Goal: Task Accomplishment & Management: Use online tool/utility

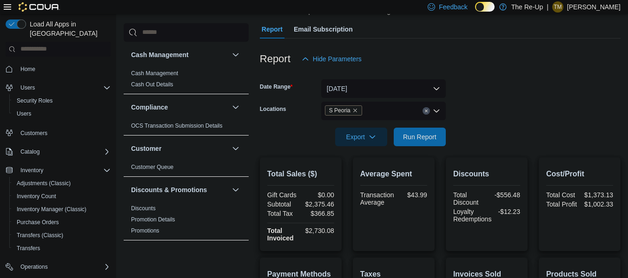
scroll to position [78, 0]
click at [435, 134] on span "Run Report" at bounding box center [419, 137] width 33 height 9
click at [353, 112] on icon "Remove S Peoria from selection in this group" at bounding box center [355, 112] width 4 height 4
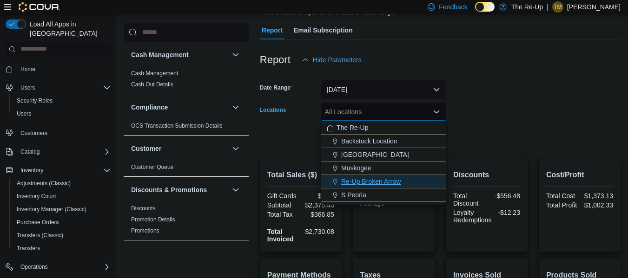
click at [369, 177] on span "Re-Up Broken Arrow" at bounding box center [370, 181] width 59 height 9
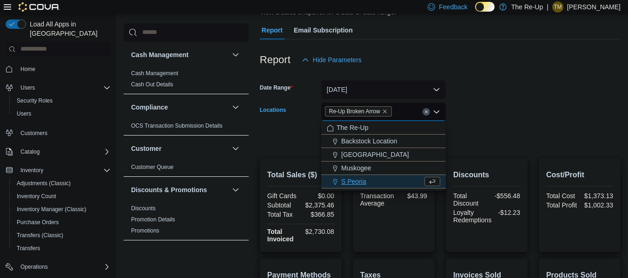
click at [483, 85] on form "Date Range [DATE] Locations Re-Up Broken Arrow Combo box. Selected. Re-Up Broke…" at bounding box center [440, 108] width 360 height 78
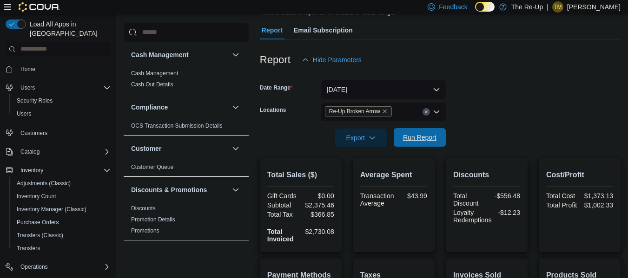
click at [420, 138] on span "Run Report" at bounding box center [419, 137] width 33 height 9
click at [375, 109] on span "Re-Up Broken Arrow" at bounding box center [354, 111] width 51 height 9
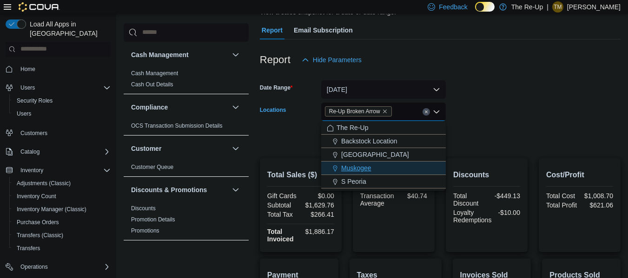
click at [369, 166] on span "Muskogee" at bounding box center [356, 168] width 30 height 9
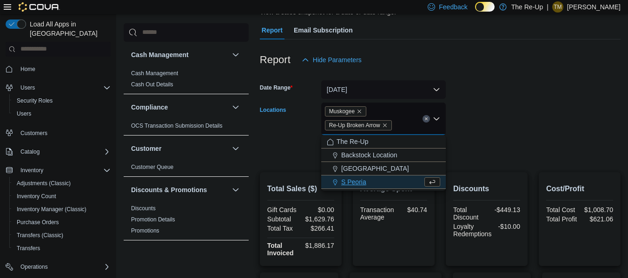
click at [478, 85] on form "Date Range [DATE] Locations [GEOGRAPHIC_DATA] Re-Up Broken Arrow Combo box. Sel…" at bounding box center [440, 115] width 360 height 92
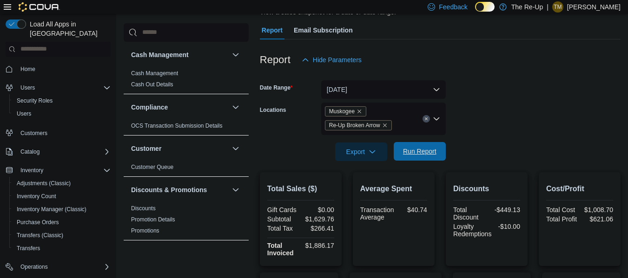
click at [421, 151] on span "Run Report" at bounding box center [419, 151] width 33 height 9
click at [385, 125] on icon "Remove Re-Up Broken Arrow from selection in this group" at bounding box center [385, 126] width 6 height 6
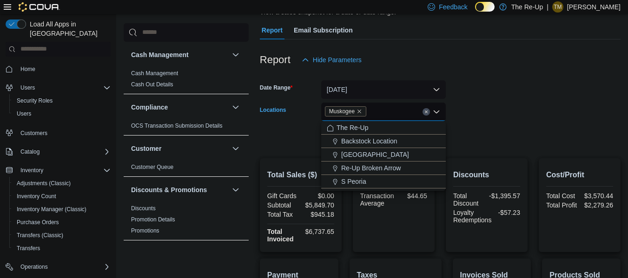
click at [472, 78] on div at bounding box center [440, 74] width 360 height 11
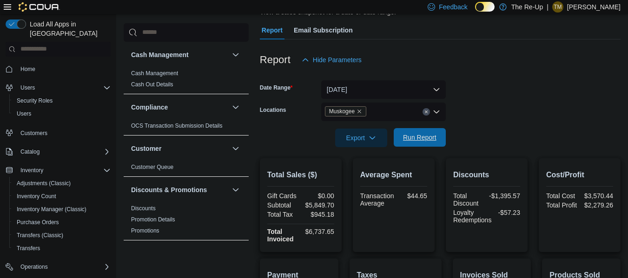
click at [418, 139] on span "Run Report" at bounding box center [419, 137] width 33 height 9
click at [361, 109] on icon "Remove Muskogee from selection in this group" at bounding box center [359, 112] width 6 height 6
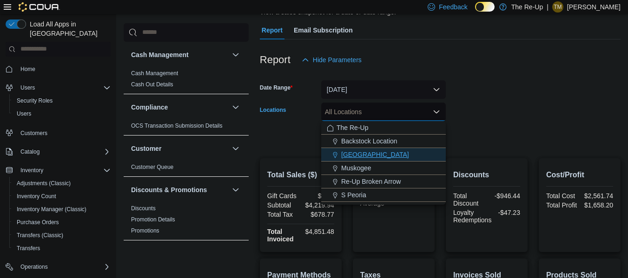
click at [380, 154] on div "[GEOGRAPHIC_DATA]" at bounding box center [383, 154] width 113 height 9
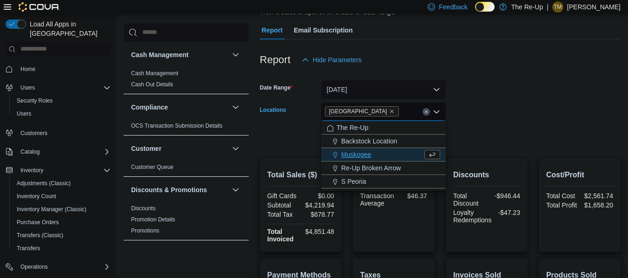
click at [474, 87] on form "Date Range [DATE] Locations [GEOGRAPHIC_DATA] Combo box. Selected. [GEOGRAPHIC_…" at bounding box center [440, 108] width 360 height 78
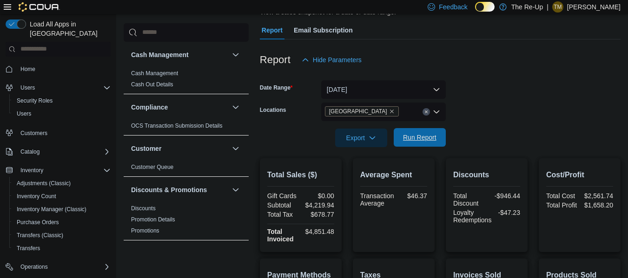
click at [413, 139] on span "Run Report" at bounding box center [419, 137] width 33 height 9
click at [390, 111] on icon "Remove Bartlesville from selection in this group" at bounding box center [392, 112] width 4 height 4
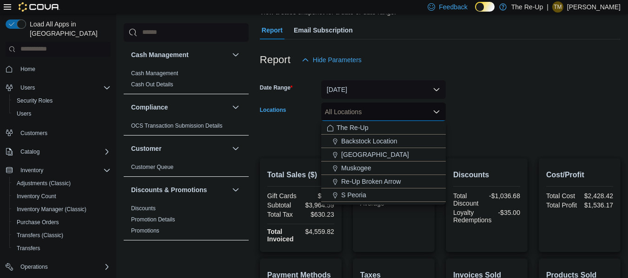
click at [480, 66] on div "Report Hide Parameters" at bounding box center [440, 60] width 360 height 19
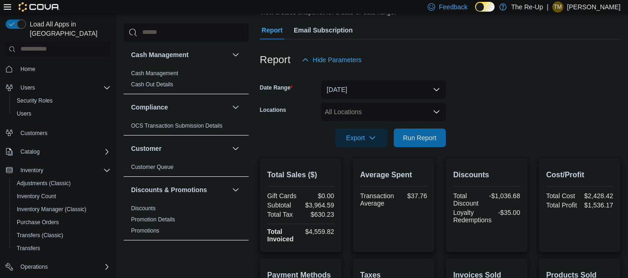
click at [459, 71] on div at bounding box center [440, 74] width 360 height 11
